Goal: Use online tool/utility: Use online tool/utility

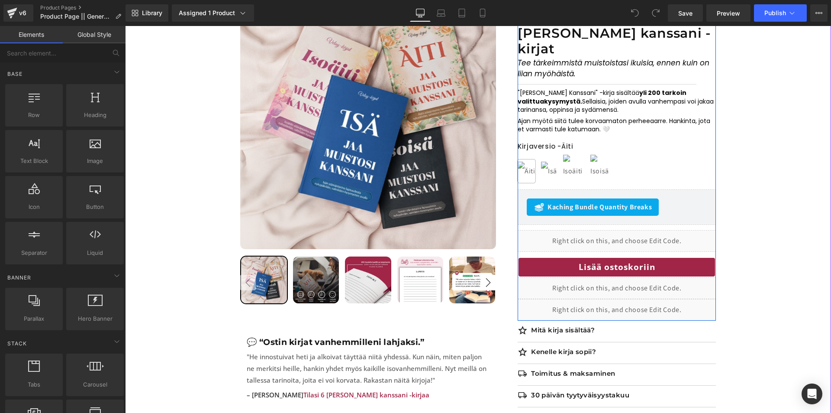
click at [561, 198] on div "Kaching Bundle Quantity Breaks" at bounding box center [593, 206] width 132 height 17
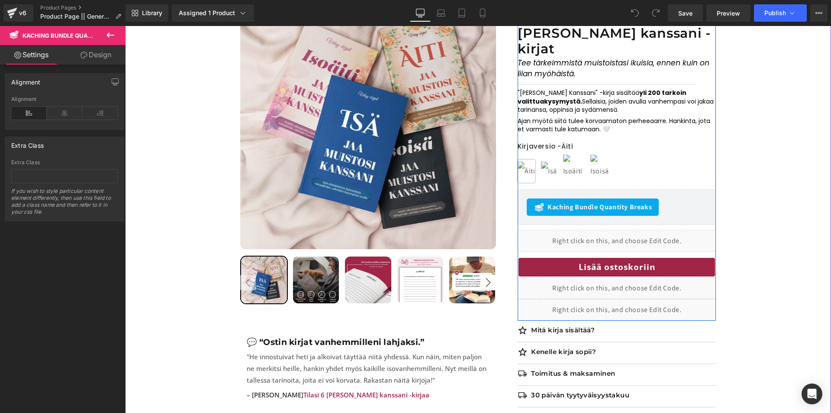
click at [571, 202] on span "Kaching Bundle Quantity Breaks" at bounding box center [600, 207] width 104 height 10
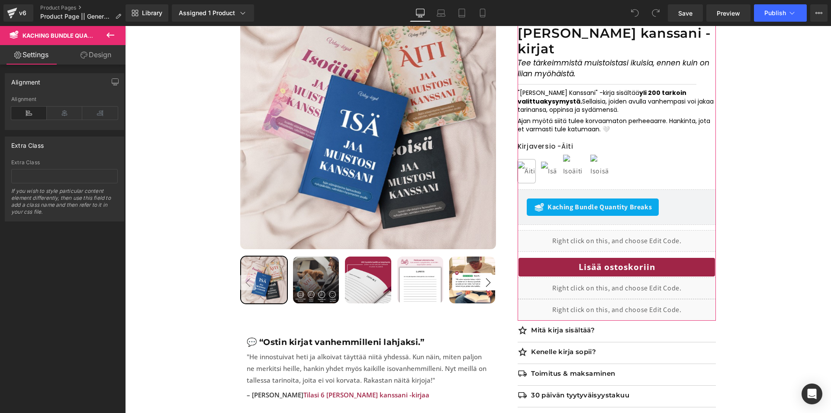
click at [85, 61] on link "Design" at bounding box center [96, 54] width 63 height 19
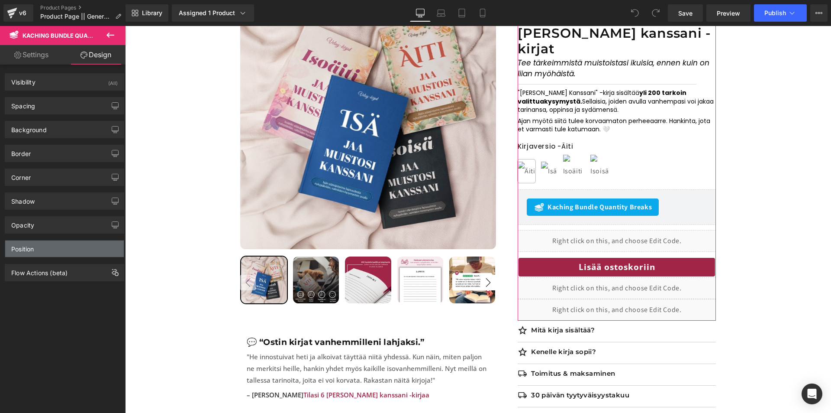
click at [68, 255] on div "Position" at bounding box center [64, 248] width 119 height 16
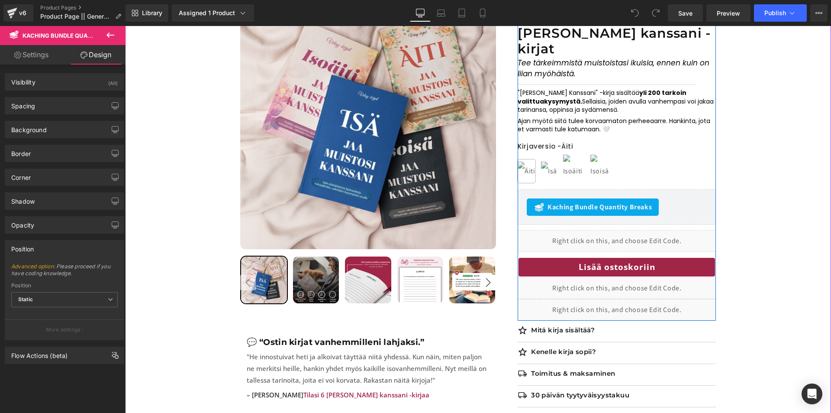
click at [684, 198] on div "Kaching Bundle Quantity Breaks" at bounding box center [617, 206] width 180 height 17
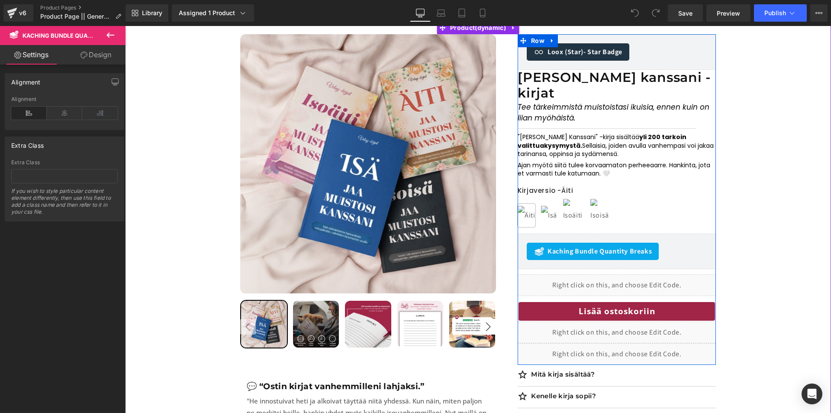
scroll to position [87, 0]
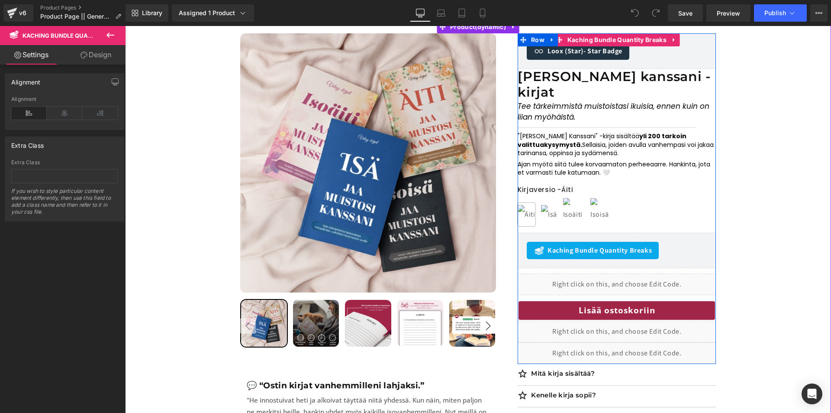
click at [561, 245] on span "Kaching Bundle Quantity Breaks" at bounding box center [600, 250] width 104 height 10
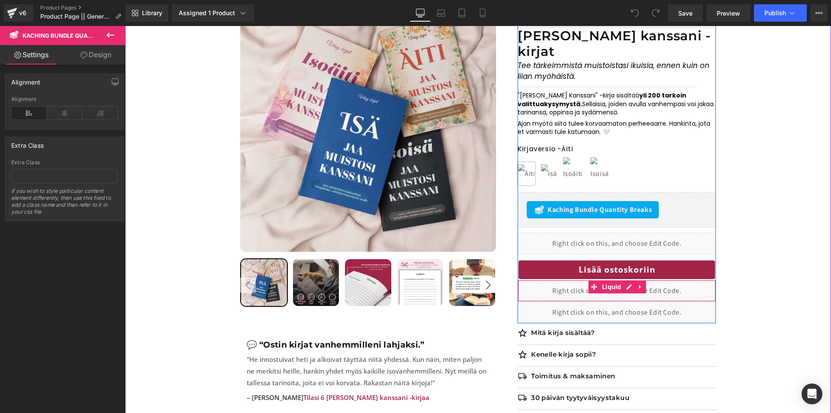
scroll to position [173, 0]
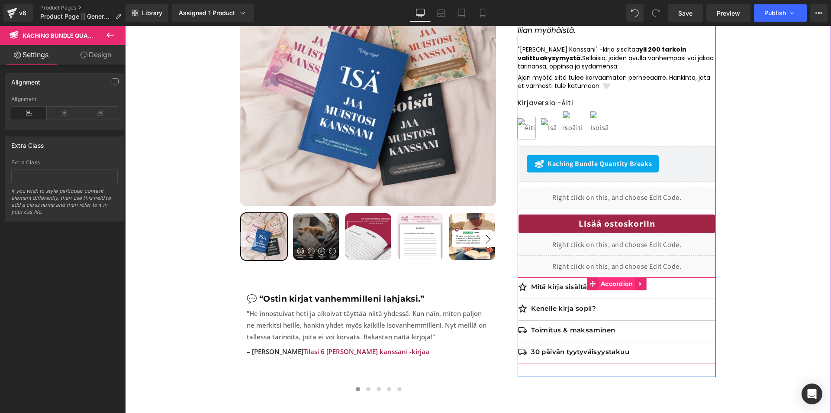
click at [621, 277] on span "Accordion" at bounding box center [617, 283] width 37 height 13
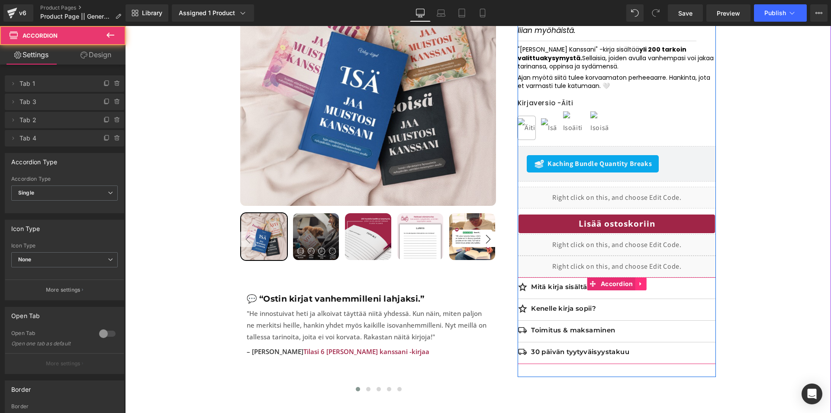
click at [638, 280] on icon at bounding box center [641, 283] width 6 height 6
click at [597, 277] on link "Accordion" at bounding box center [595, 283] width 48 height 13
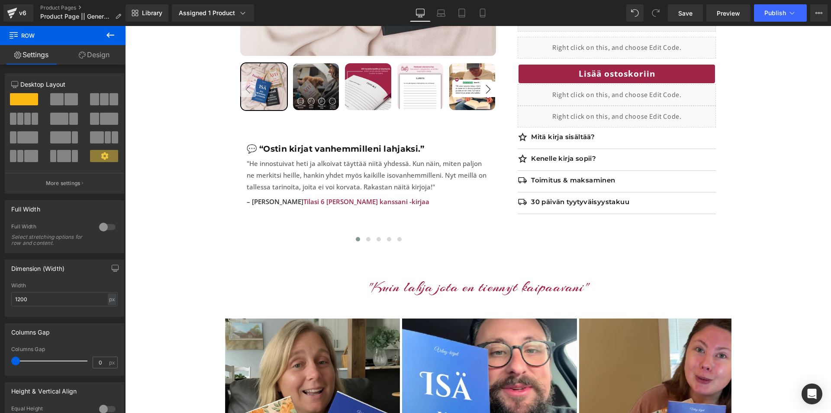
scroll to position [287, 0]
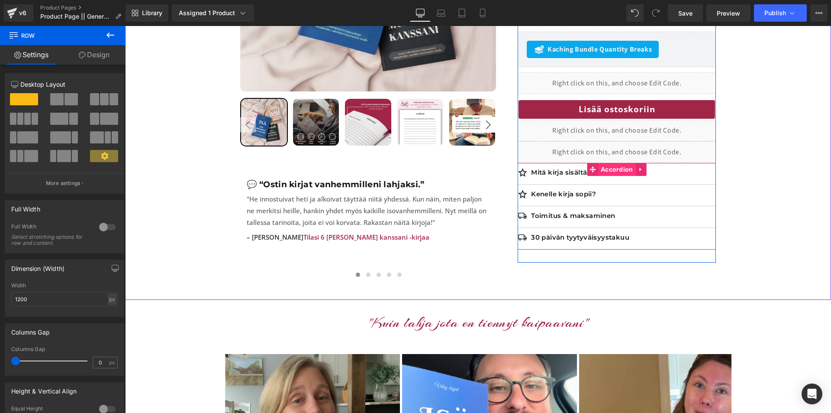
click at [616, 163] on span "Accordion" at bounding box center [617, 169] width 37 height 13
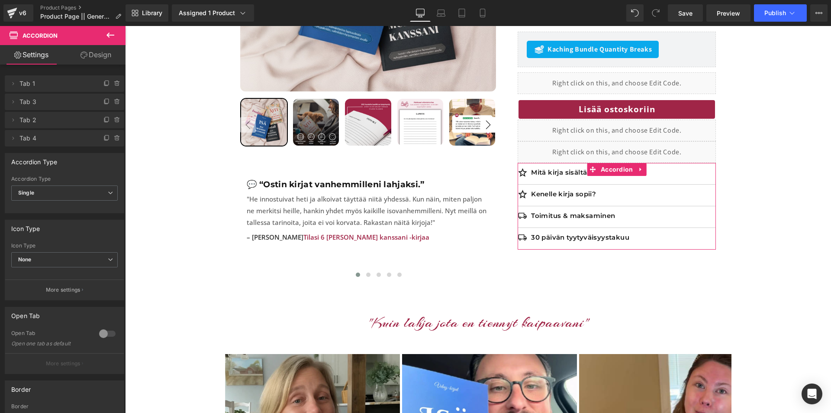
click at [97, 51] on link "Design" at bounding box center [96, 54] width 63 height 19
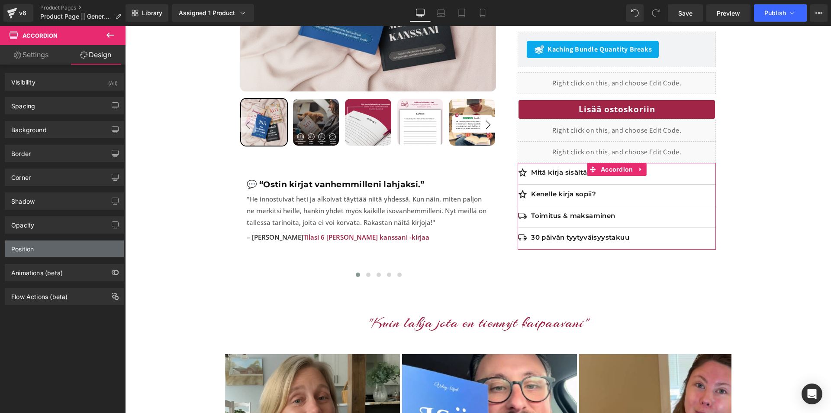
click at [46, 252] on div "Position" at bounding box center [64, 248] width 119 height 16
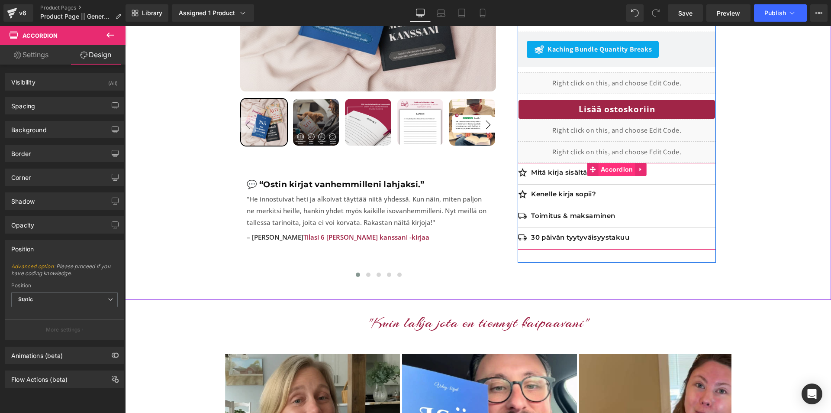
click at [616, 163] on span "Accordion" at bounding box center [617, 169] width 37 height 13
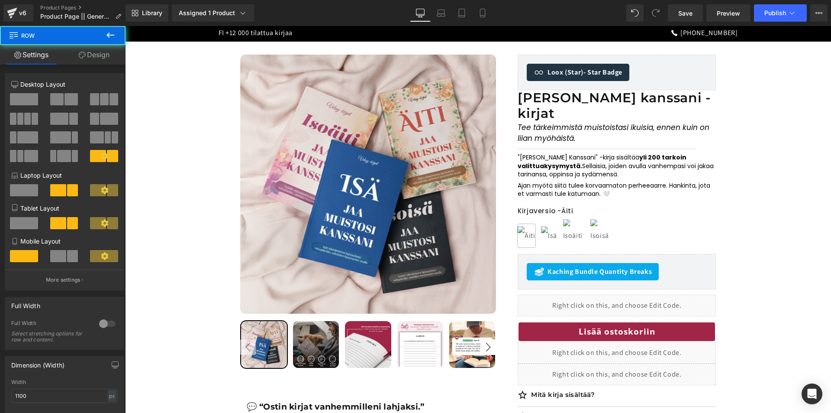
scroll to position [59, 0]
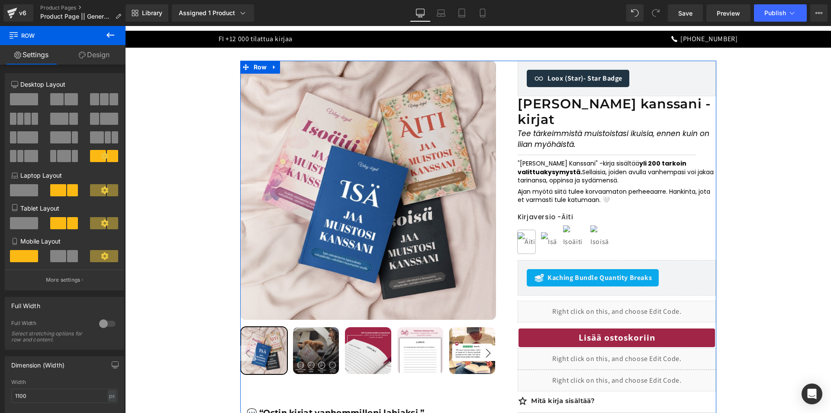
click at [105, 56] on link "Design" at bounding box center [94, 54] width 63 height 19
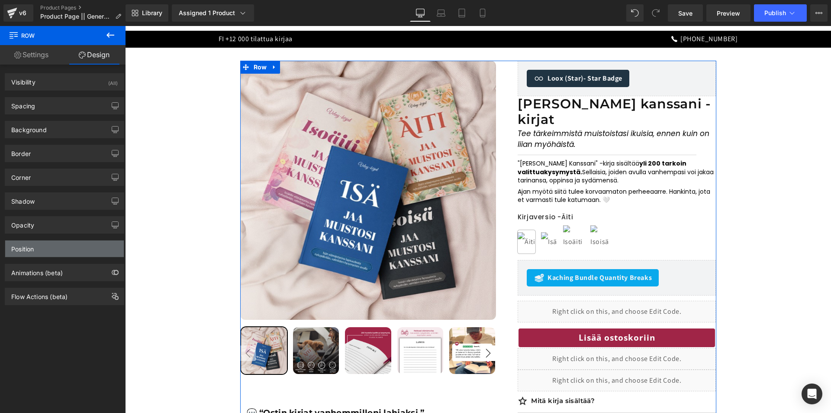
click at [56, 248] on div "Position" at bounding box center [64, 248] width 119 height 16
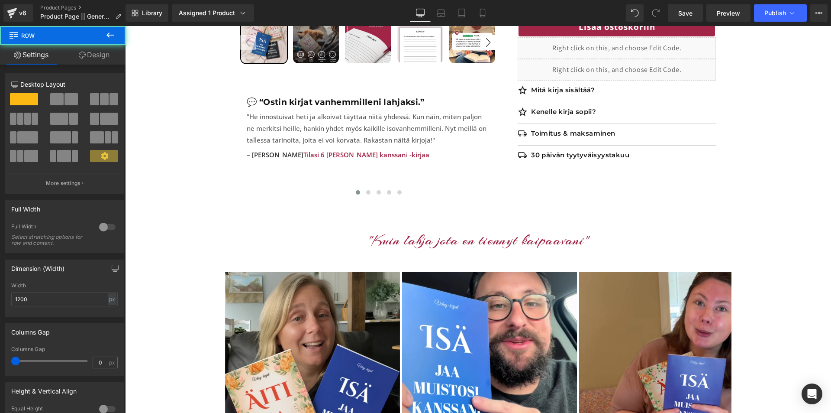
scroll to position [374, 0]
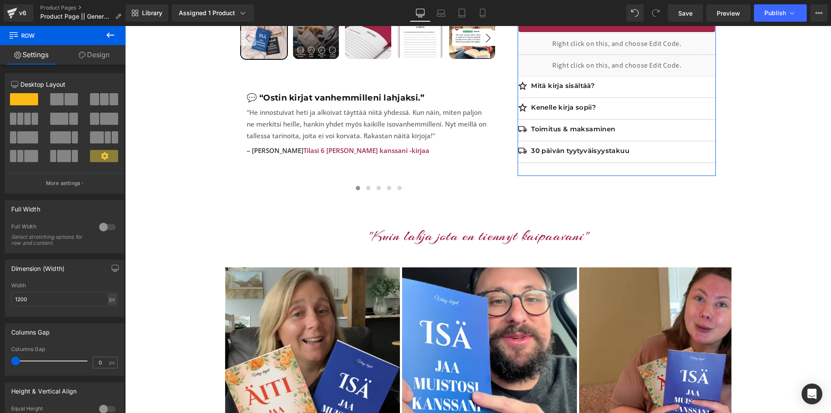
click at [90, 55] on link "Design" at bounding box center [94, 54] width 63 height 19
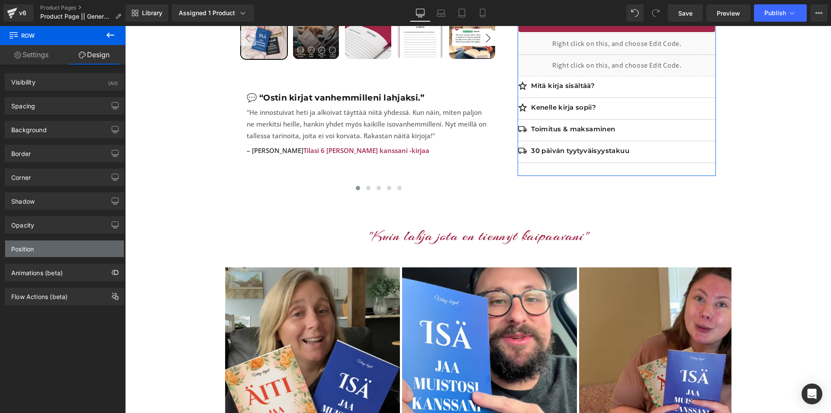
click at [56, 247] on div "Position" at bounding box center [64, 248] width 119 height 16
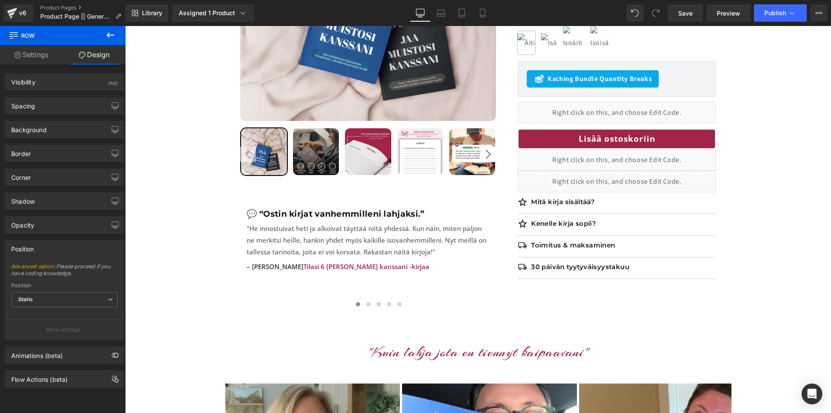
scroll to position [244, 0]
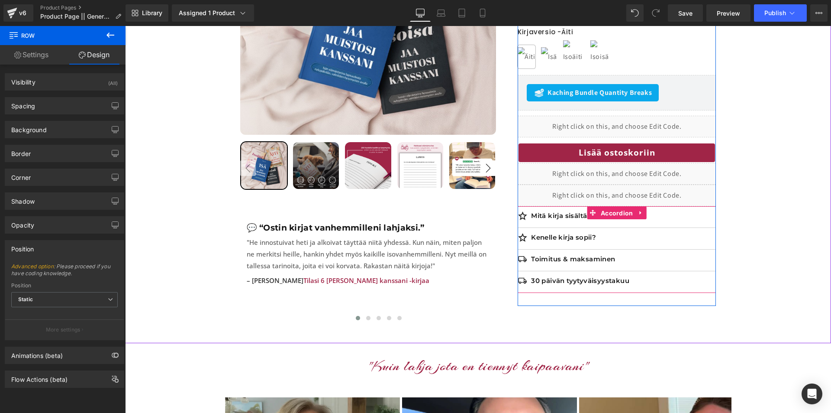
click at [612, 206] on span "Accordion" at bounding box center [617, 212] width 37 height 13
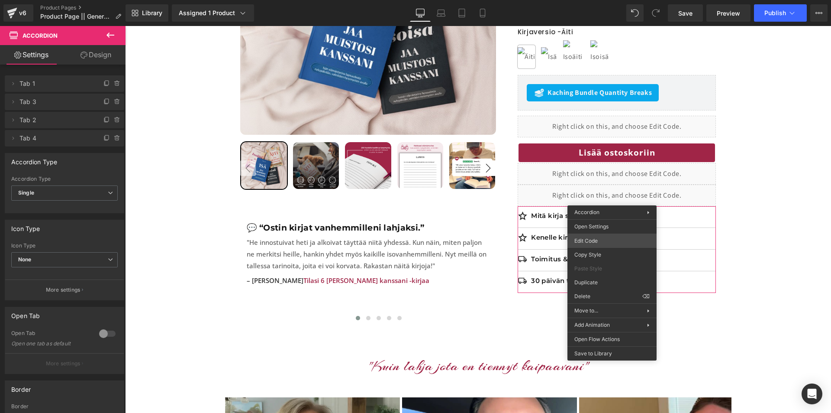
click at [628, 0] on div "Accordion You are previewing how the will restyle your page. You can not edit E…" at bounding box center [415, 0] width 831 height 0
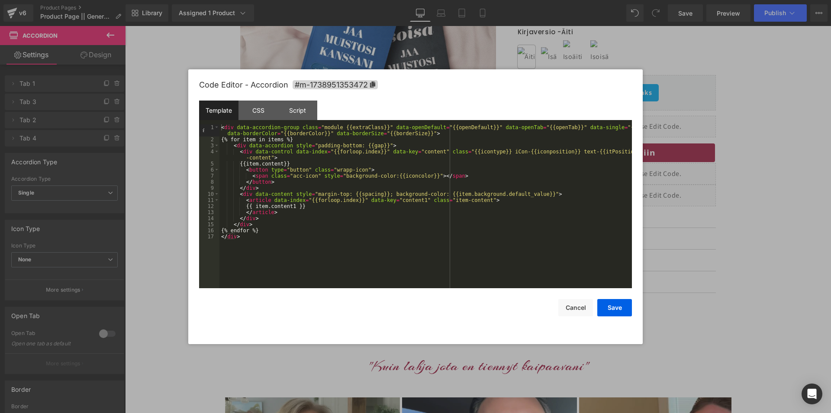
drag, startPoint x: 711, startPoint y: 216, endPoint x: 583, endPoint y: 191, distance: 130.1
click at [711, 216] on div at bounding box center [415, 206] width 831 height 413
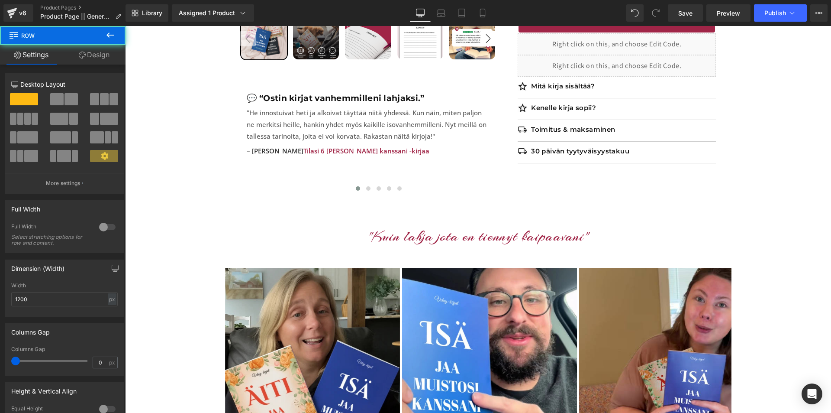
scroll to position [374, 0]
drag, startPoint x: 63, startPoint y: 37, endPoint x: 24, endPoint y: 41, distance: 39.1
click at [24, 41] on span "Row" at bounding box center [52, 35] width 87 height 19
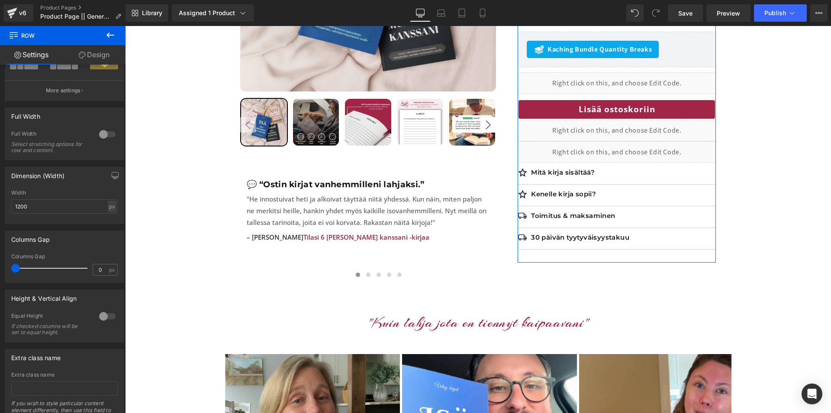
scroll to position [0, 0]
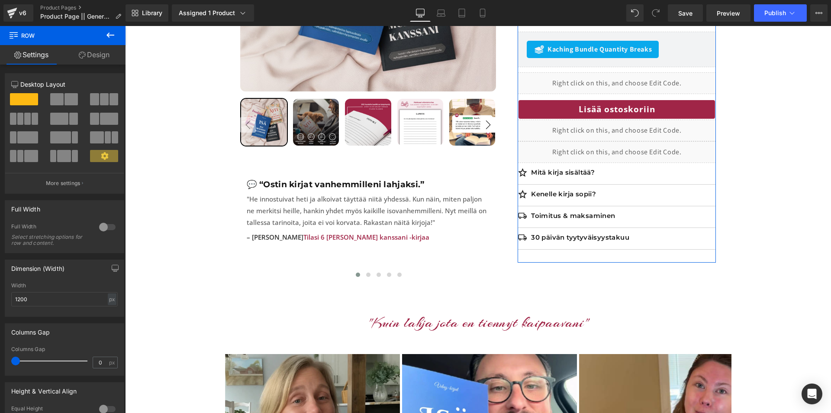
click at [99, 58] on link "Design" at bounding box center [94, 54] width 63 height 19
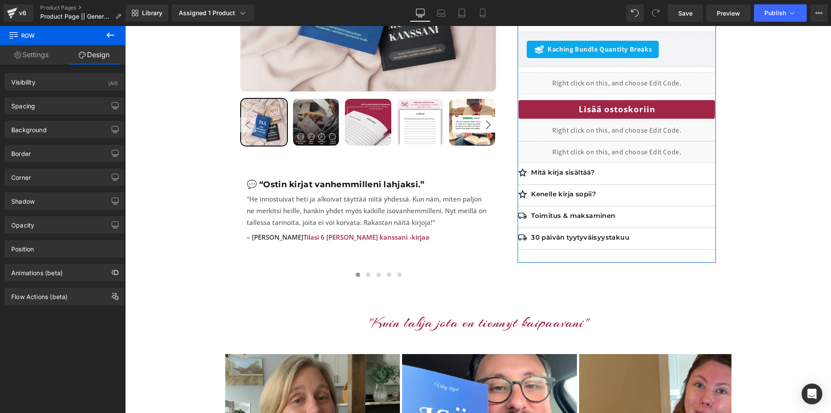
click at [23, 59] on link "Settings" at bounding box center [31, 54] width 63 height 19
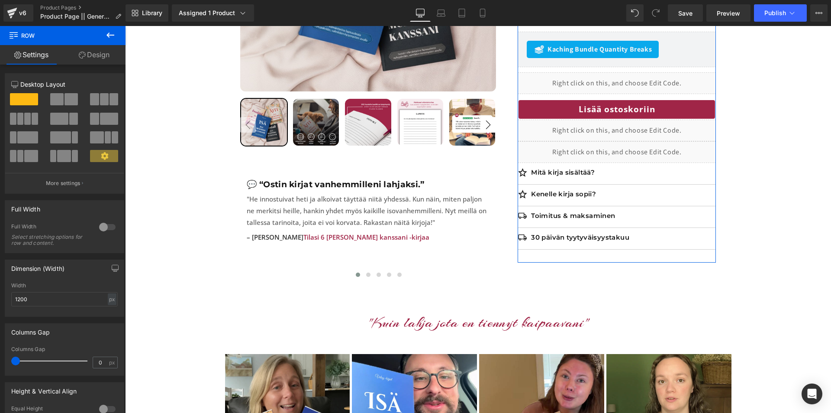
click at [89, 51] on link "Design" at bounding box center [94, 54] width 63 height 19
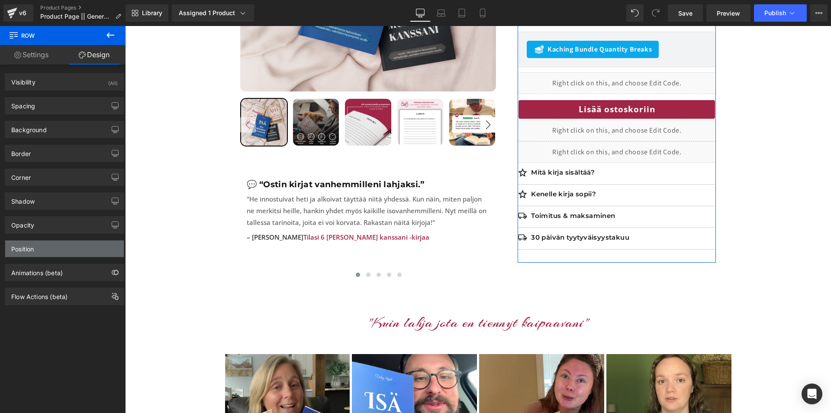
click at [44, 246] on div "Position" at bounding box center [64, 248] width 119 height 16
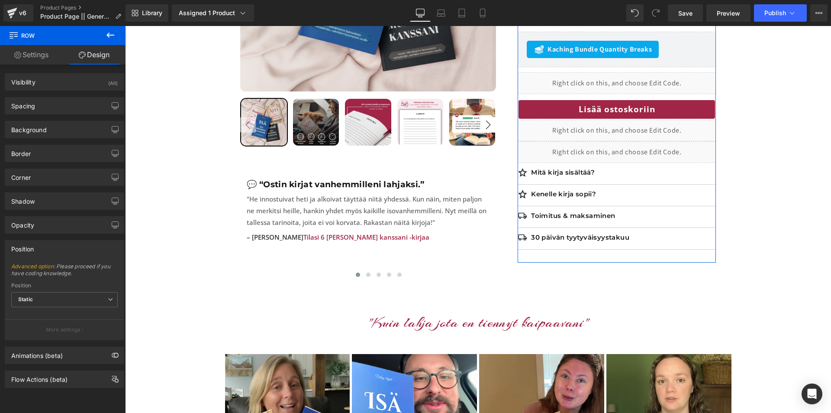
click at [44, 246] on div "Position" at bounding box center [64, 248] width 119 height 16
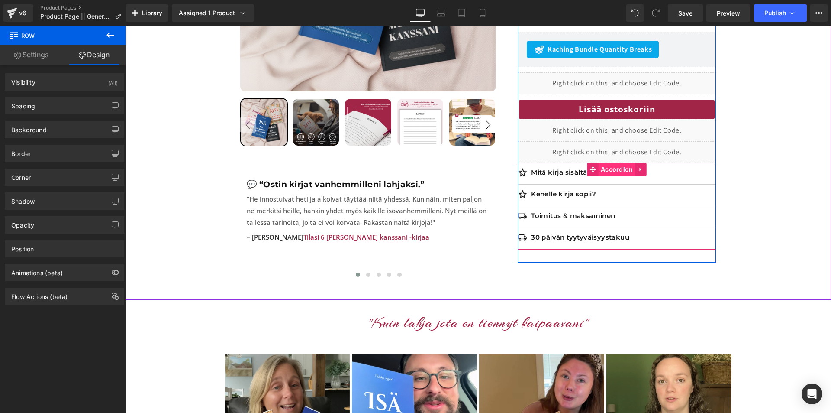
click at [619, 163] on span "Accordion" at bounding box center [617, 169] width 37 height 13
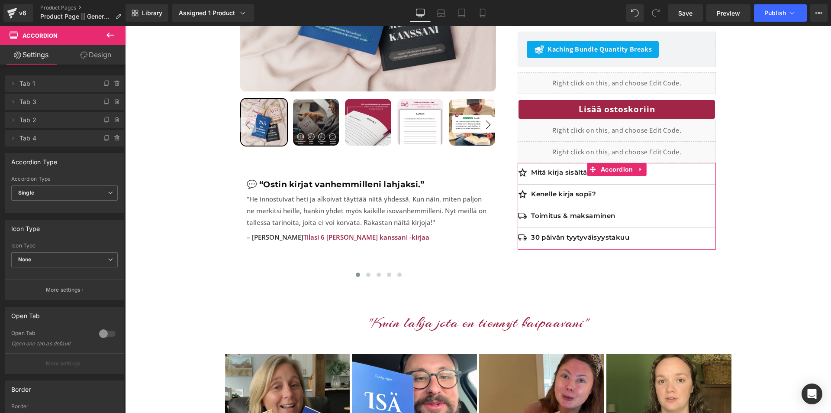
click at [87, 58] on link "Design" at bounding box center [96, 54] width 63 height 19
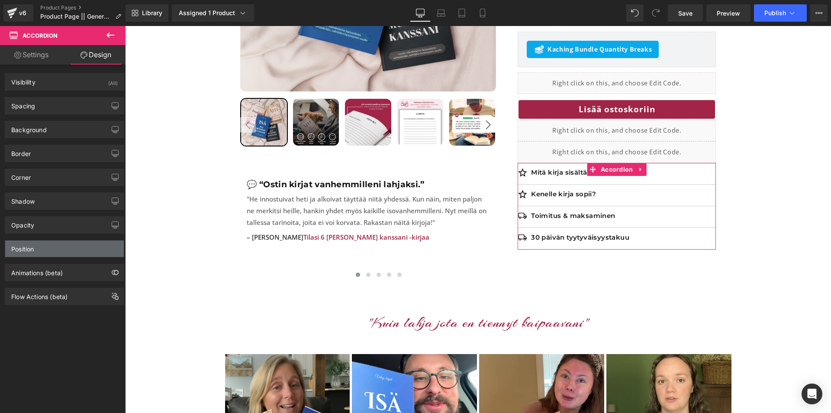
click at [48, 245] on div "Position" at bounding box center [64, 248] width 119 height 16
